Goal: Task Accomplishment & Management: Use online tool/utility

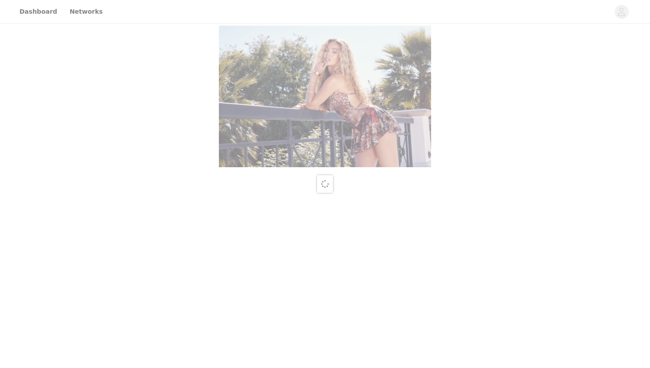
scroll to position [323, 0]
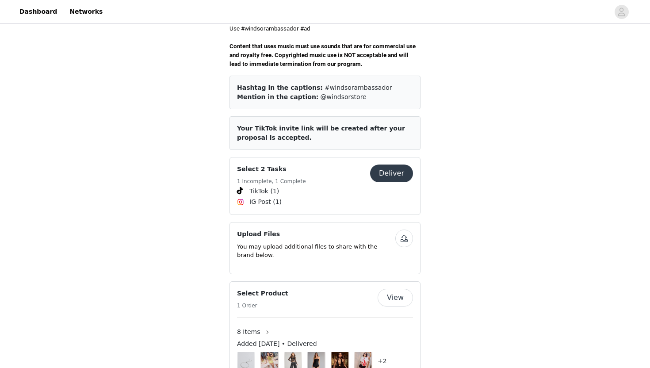
click at [384, 169] on button "Deliver" at bounding box center [391, 173] width 43 height 18
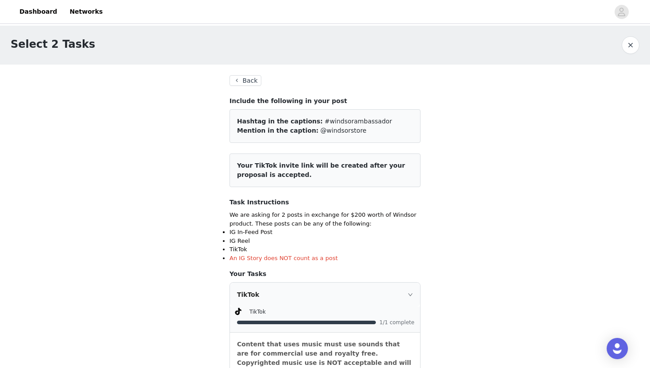
scroll to position [308, 0]
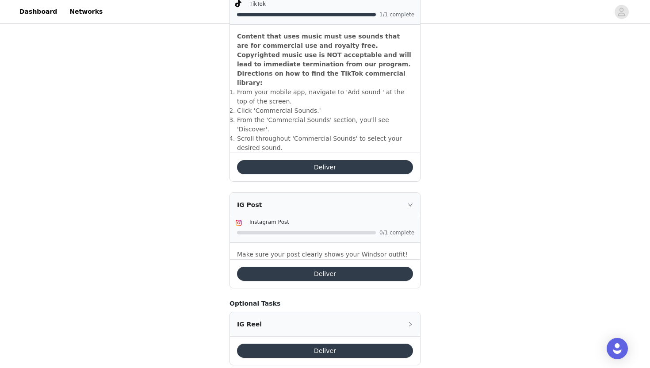
click at [294, 266] on button "Deliver" at bounding box center [325, 273] width 176 height 14
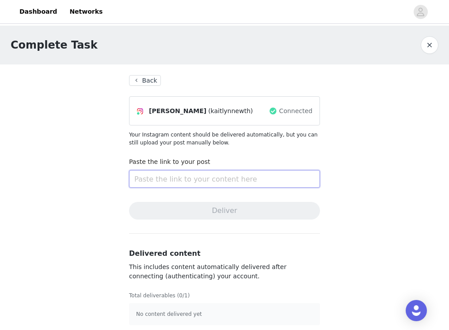
click at [159, 175] on input "text" at bounding box center [224, 179] width 191 height 18
paste input "[URL][DOMAIN_NAME]"
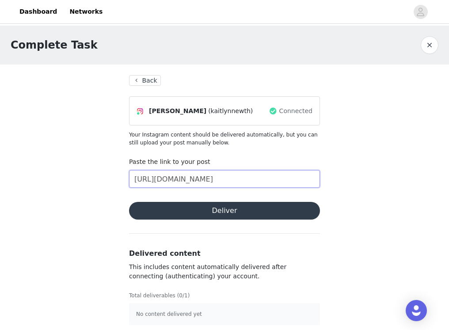
scroll to position [0, 74]
type input "[URL][DOMAIN_NAME]"
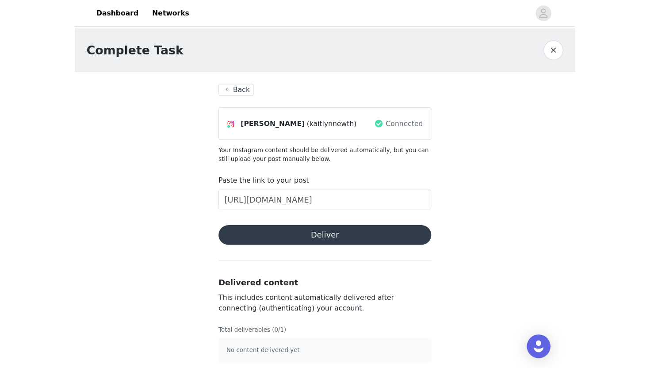
scroll to position [0, 0]
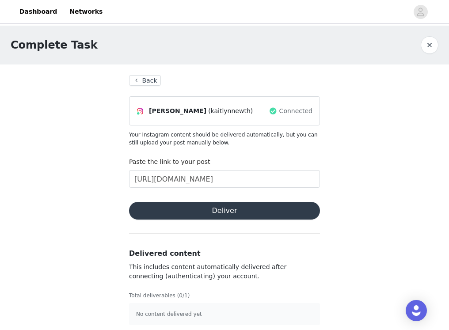
click at [178, 207] on button "Deliver" at bounding box center [224, 211] width 191 height 18
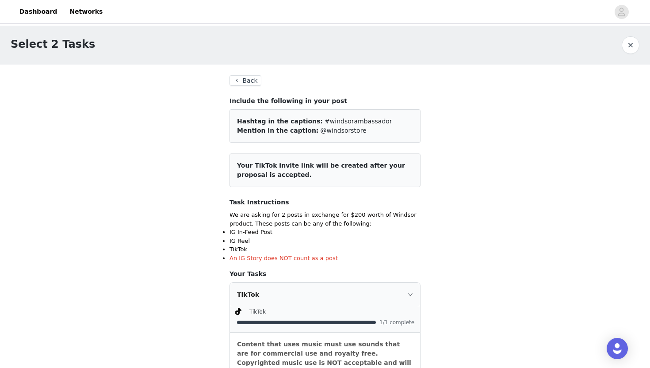
click at [242, 76] on button "Back" at bounding box center [245, 80] width 32 height 11
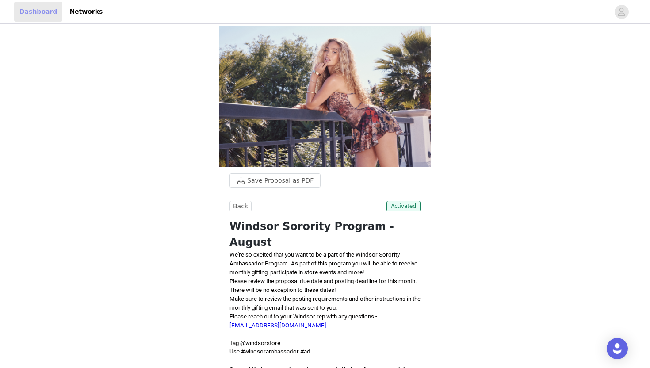
click at [40, 12] on link "Dashboard" at bounding box center [38, 12] width 48 height 20
